Goal: Task Accomplishment & Management: Use online tool/utility

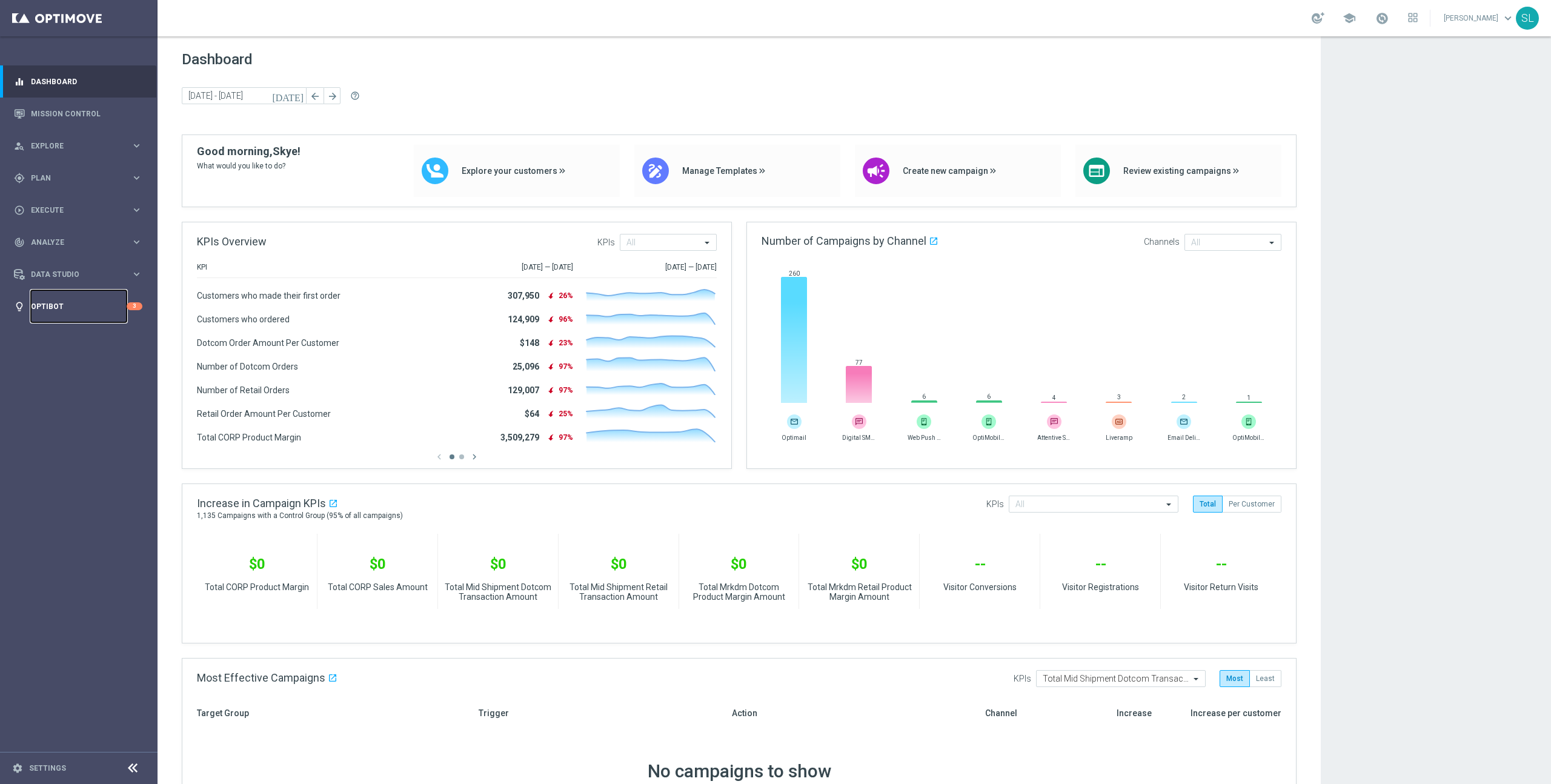
click at [68, 306] on link "Optibot" at bounding box center [79, 306] width 95 height 32
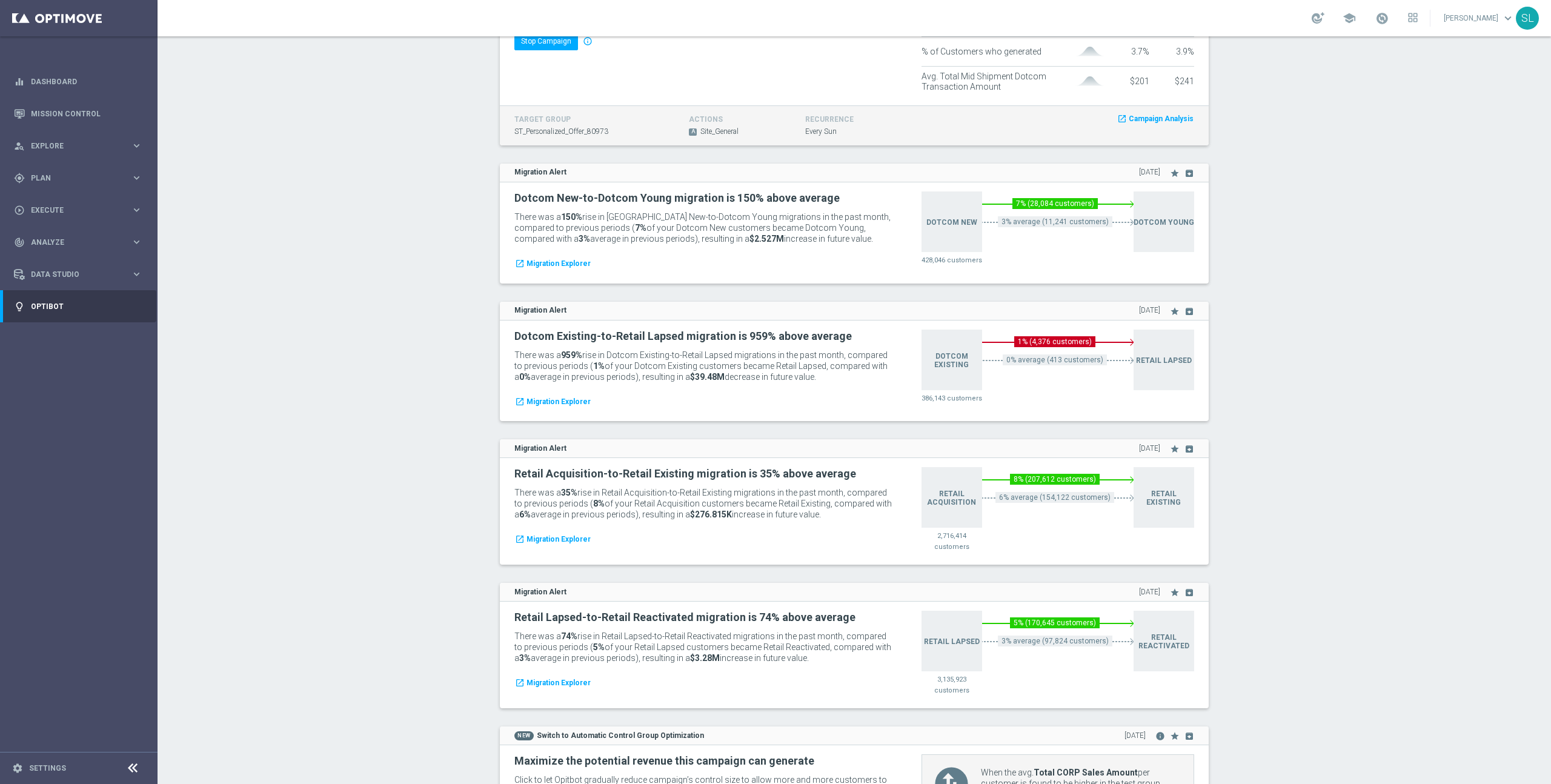
scroll to position [4047, 0]
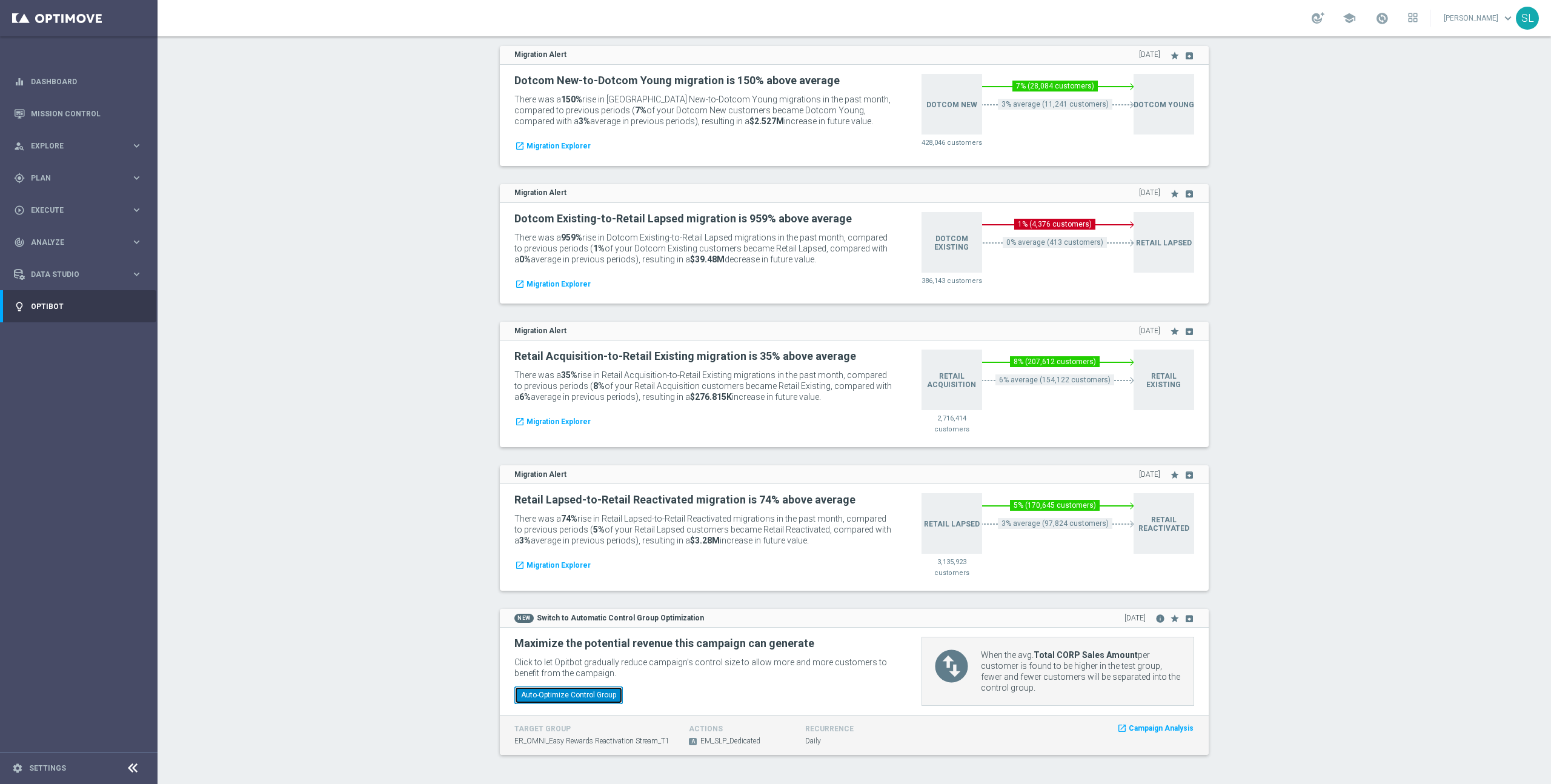
click at [596, 697] on button "Auto-Optimize Control Group" at bounding box center [568, 695] width 108 height 17
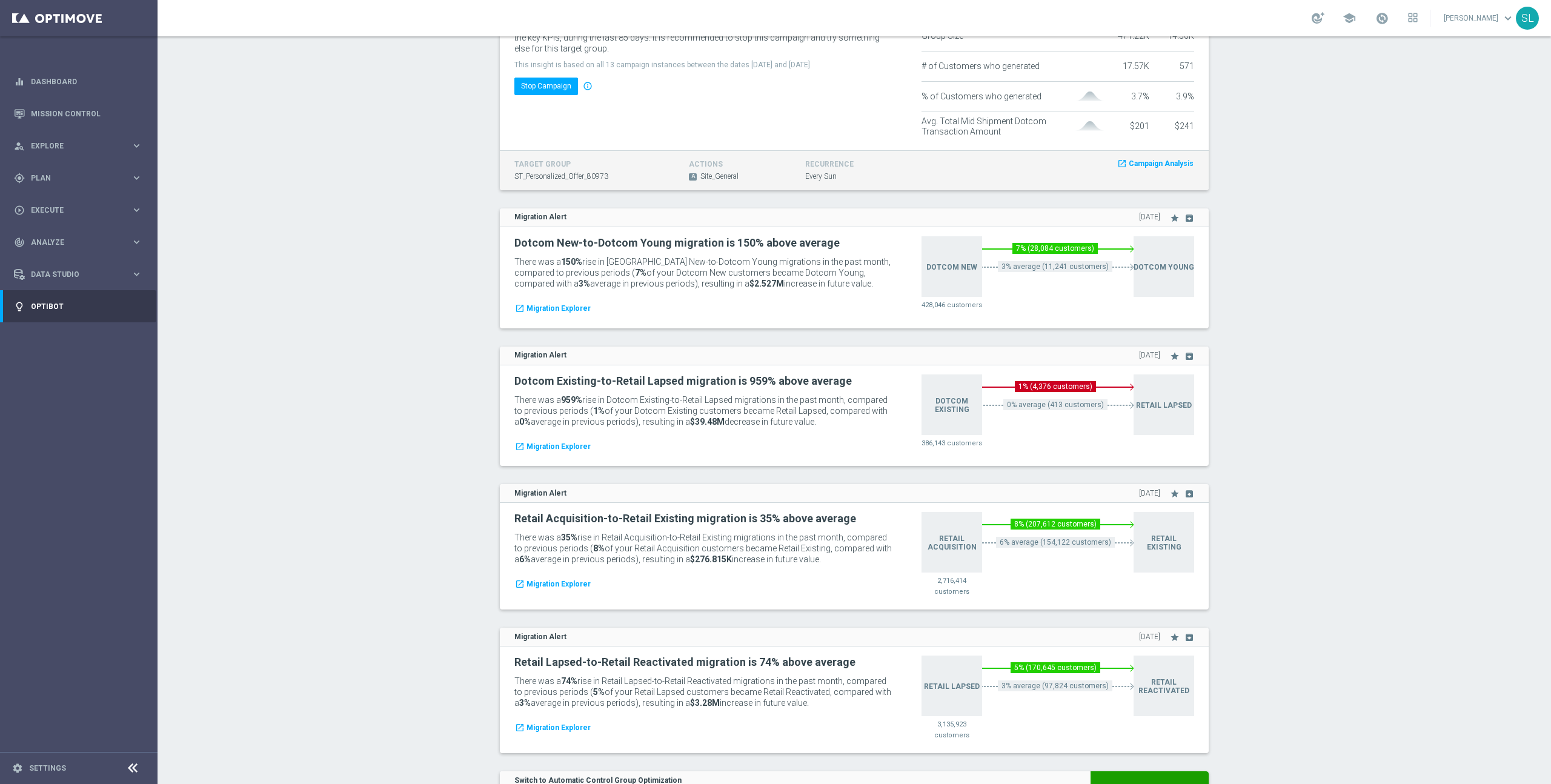
scroll to position [4047, 0]
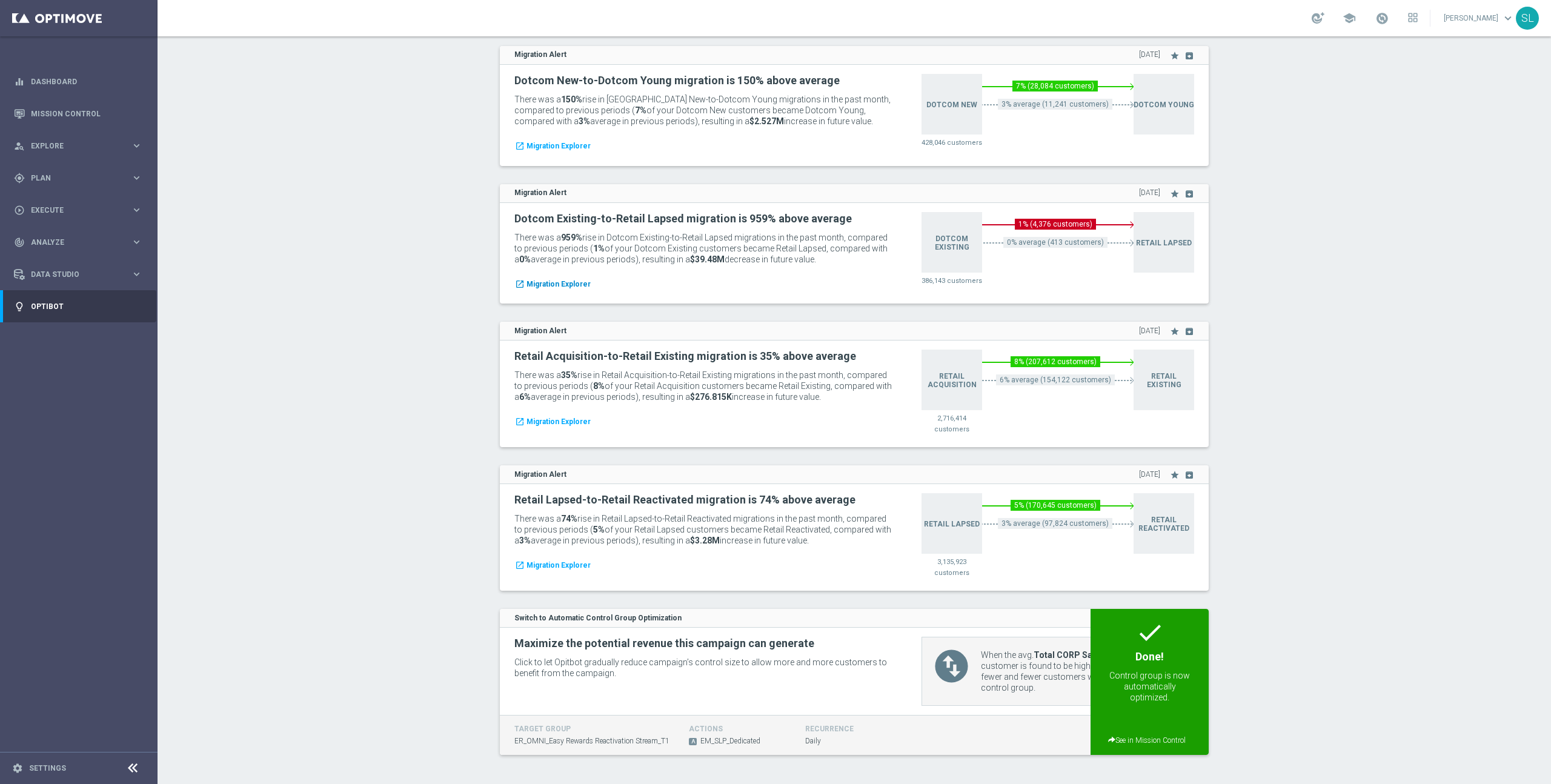
click at [539, 280] on span "Migration Explorer" at bounding box center [559, 285] width 64 height 11
click at [83, 110] on link "Mission Control" at bounding box center [86, 114] width 111 height 32
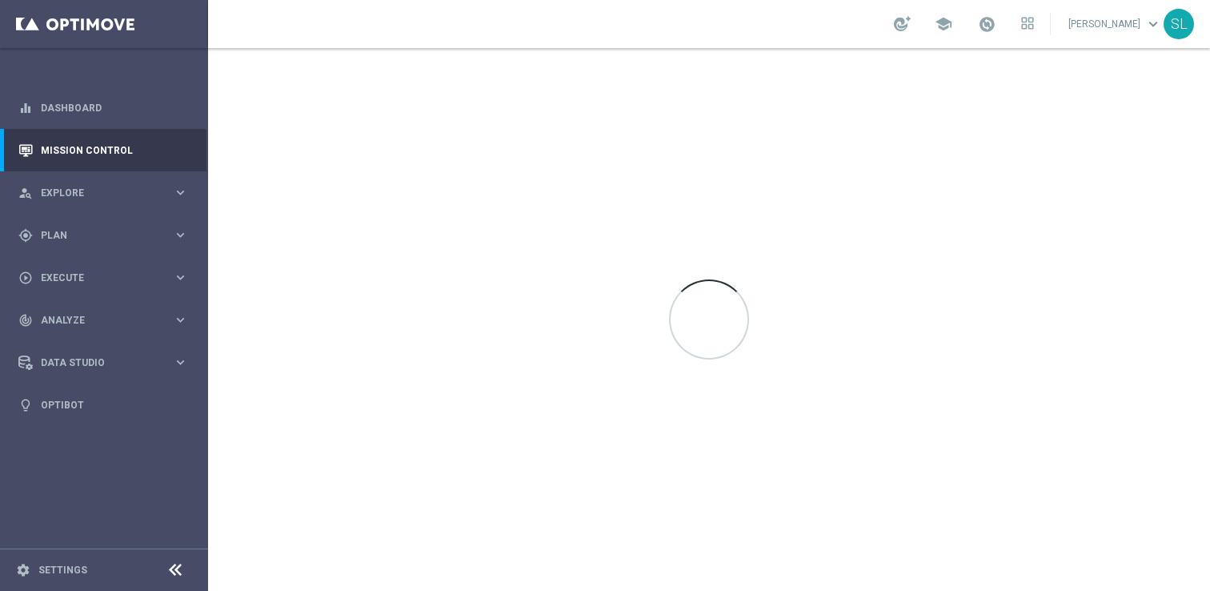
click at [177, 565] on icon at bounding box center [175, 569] width 19 height 19
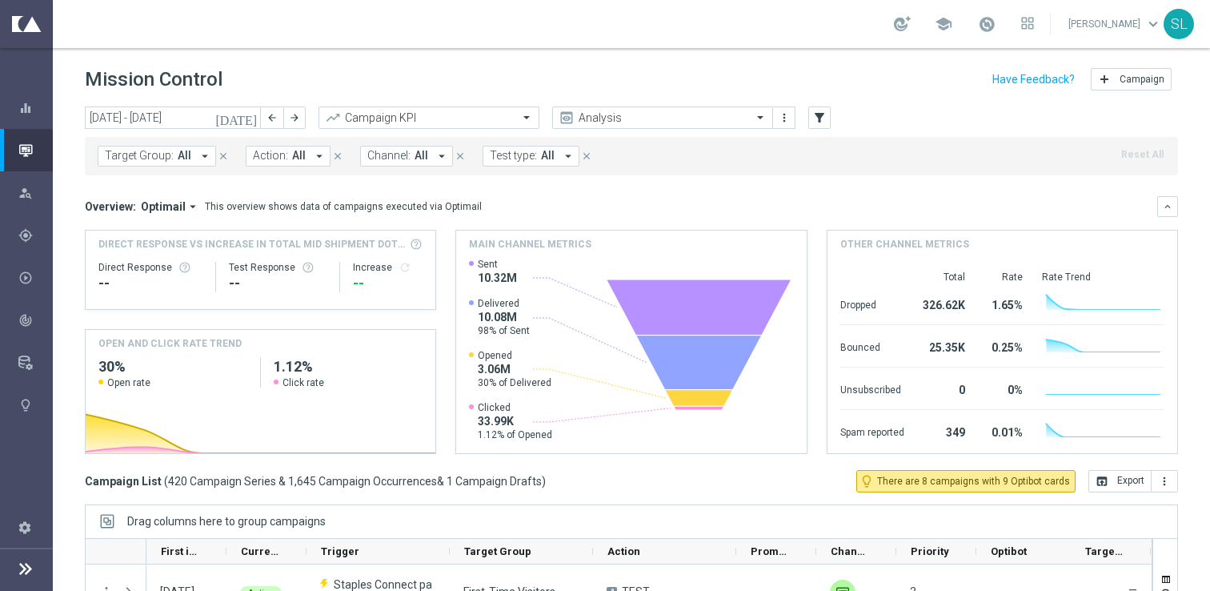
click at [789, 88] on div "Mission Control add Campaign" at bounding box center [631, 79] width 1093 height 31
click at [865, 64] on div "Mission Control add Campaign" at bounding box center [631, 79] width 1093 height 31
click at [874, 70] on div "Mission Control add Campaign" at bounding box center [631, 79] width 1093 height 31
click at [805, 75] on div "Mission Control add Campaign" at bounding box center [631, 79] width 1093 height 31
click at [38, 399] on div "lightbulb Optibot" at bounding box center [35, 404] width 34 height 42
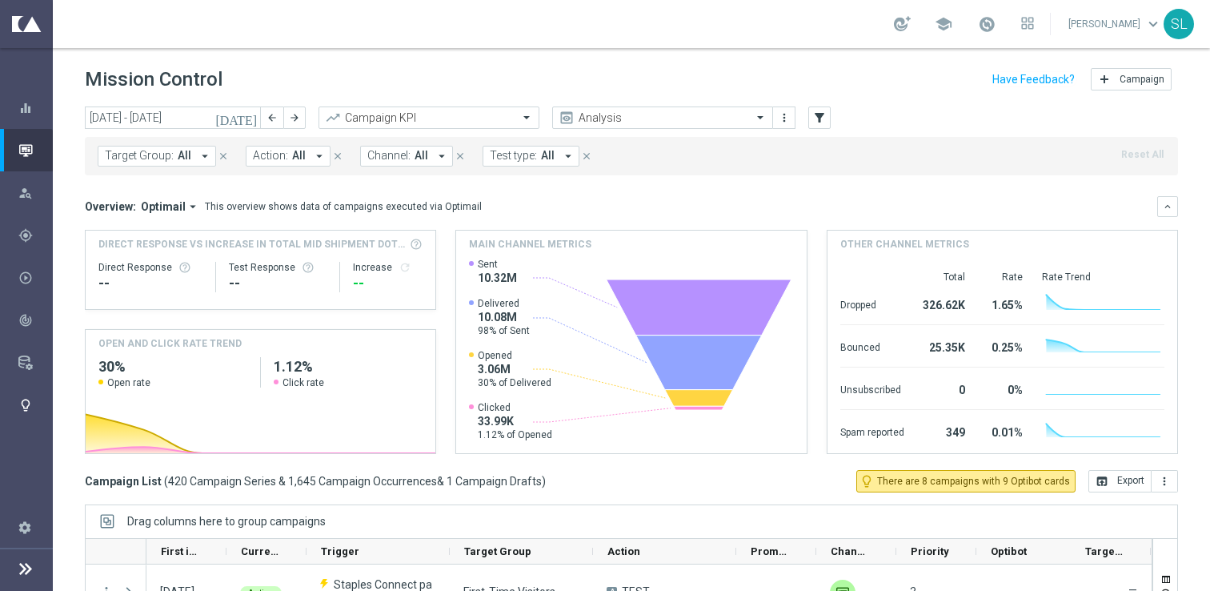
click at [22, 406] on icon "lightbulb" at bounding box center [25, 405] width 14 height 14
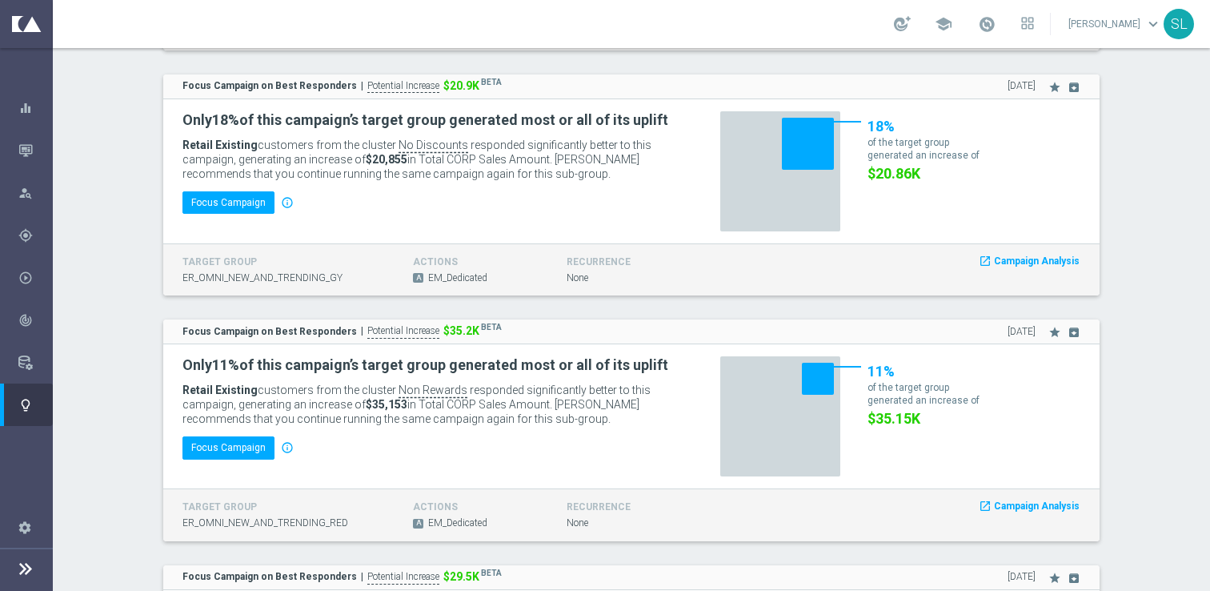
scroll to position [2977, 0]
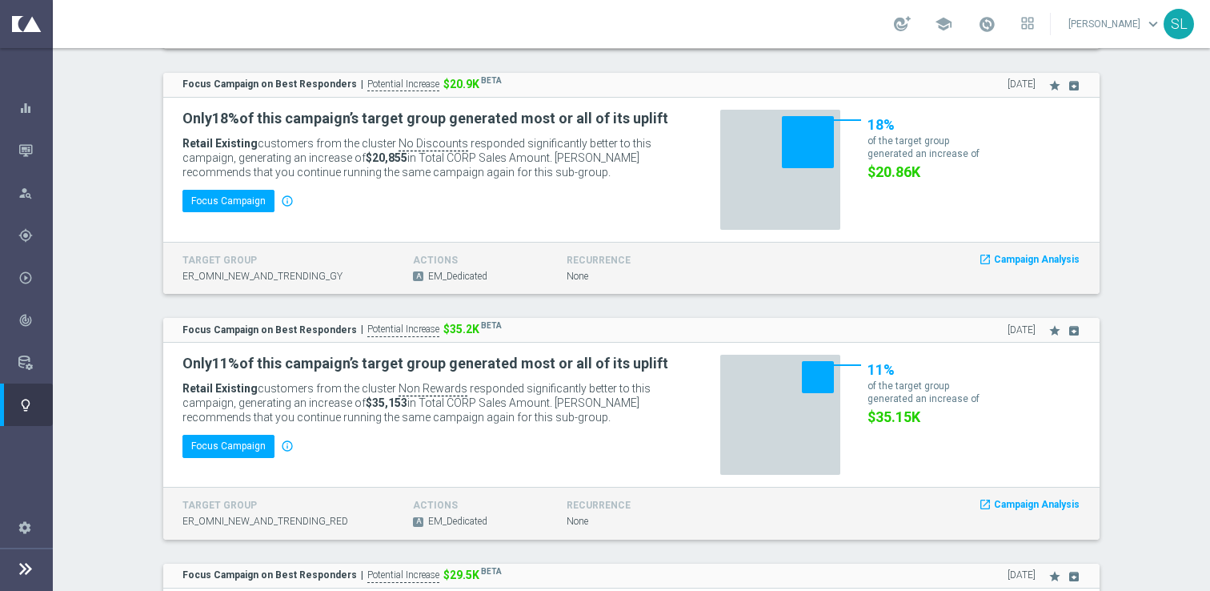
click at [1173, 311] on section "Sort by Card Type arrow_drop_down × Card Type 25 Insights Best Campaign of the …" at bounding box center [631, 297] width 1157 height 6190
click at [1053, 82] on icon "star" at bounding box center [1055, 85] width 13 height 13
click at [1054, 329] on icon "star" at bounding box center [1055, 330] width 13 height 13
click at [1154, 288] on section "Sort by Card Type arrow_drop_down × Card Type 25 Insights Best Campaign of the …" at bounding box center [631, 297] width 1157 height 6190
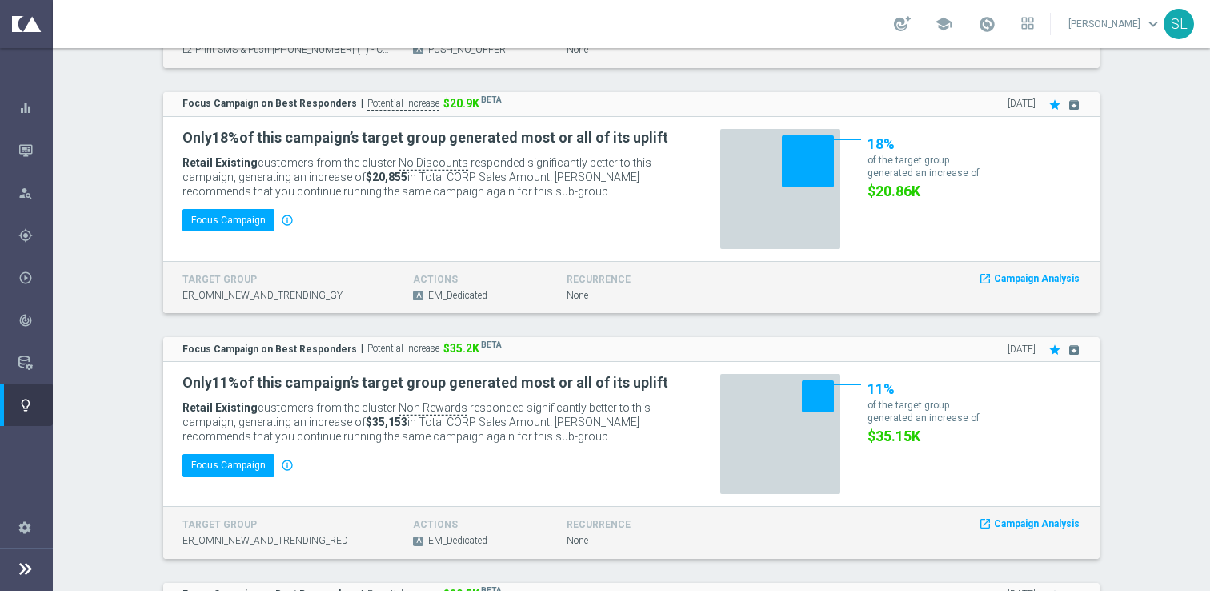
scroll to position [2959, 0]
